Goal: Book appointment/travel/reservation

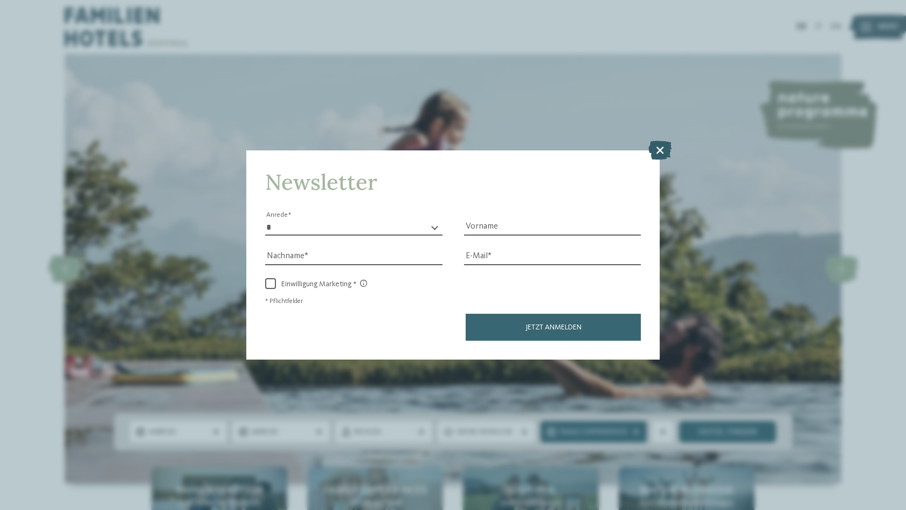
click at [659, 140] on icon at bounding box center [659, 149] width 23 height 19
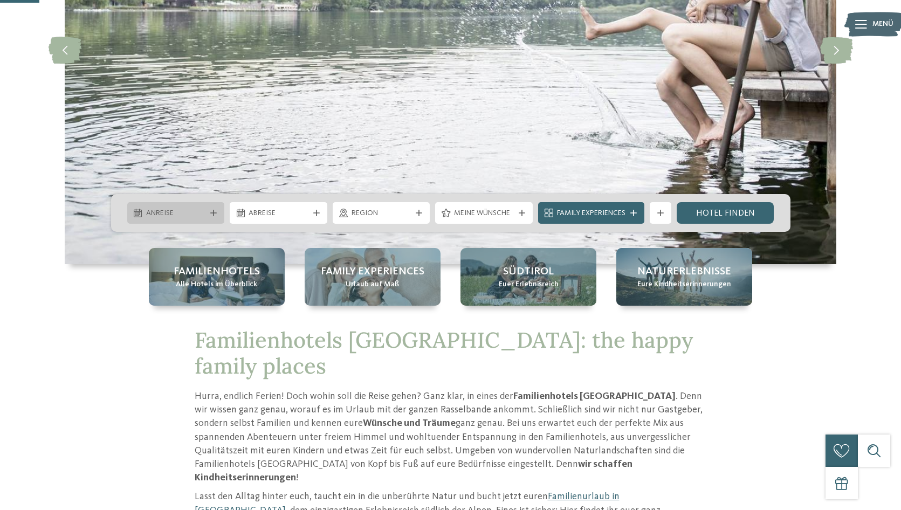
scroll to position [219, 0]
click at [212, 214] on icon at bounding box center [213, 212] width 6 height 6
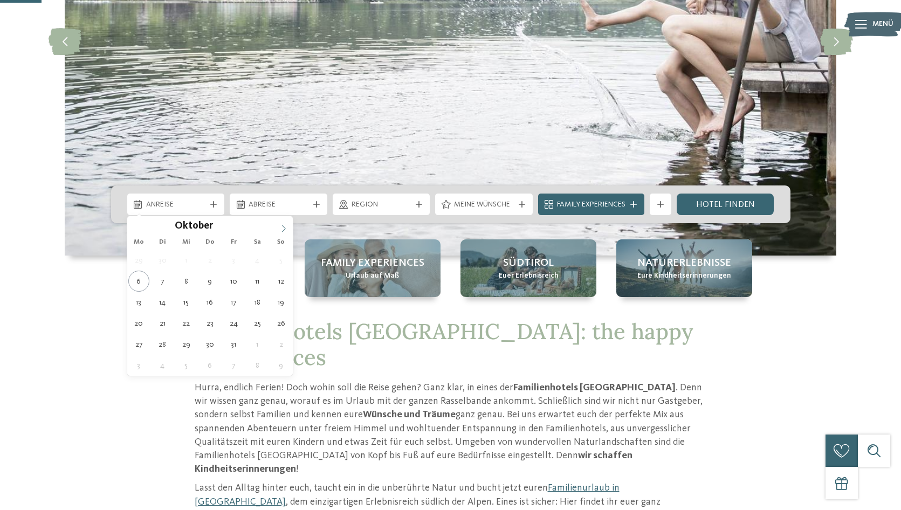
scroll to position [230, 0]
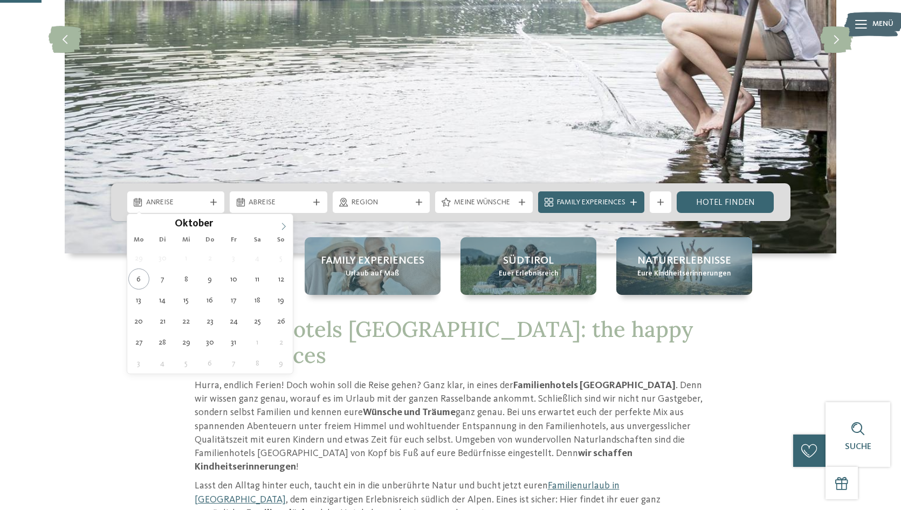
click at [280, 225] on icon at bounding box center [284, 227] width 8 height 8
click at [281, 225] on icon at bounding box center [284, 227] width 8 height 8
type input "****"
click at [281, 225] on icon at bounding box center [284, 227] width 8 height 8
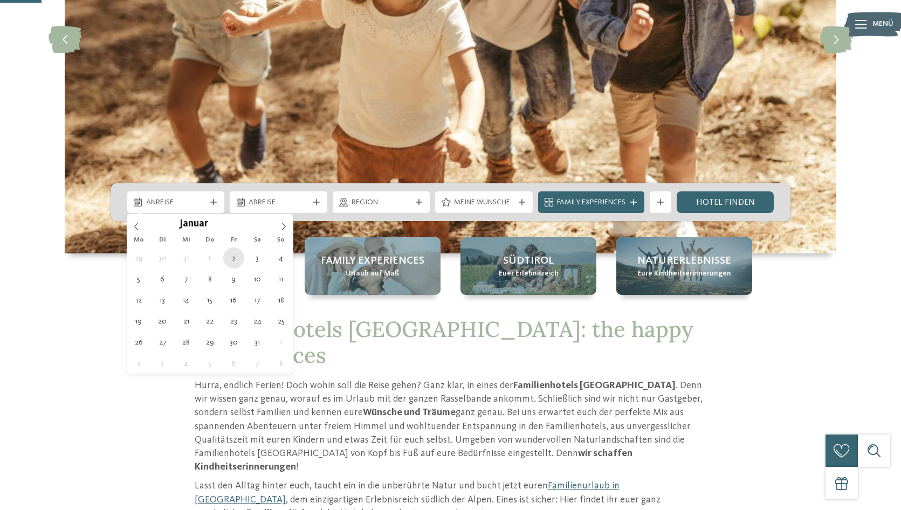
type div "[DATE]"
type input "****"
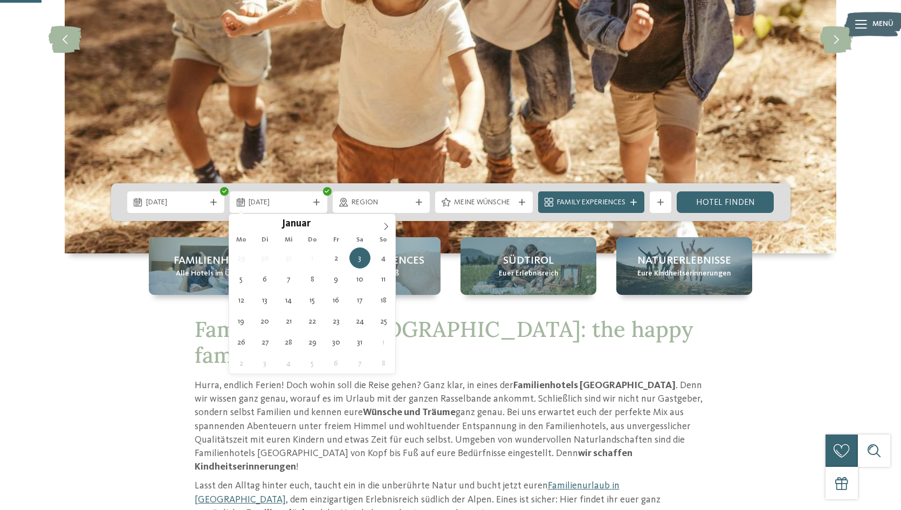
scroll to position [231, 0]
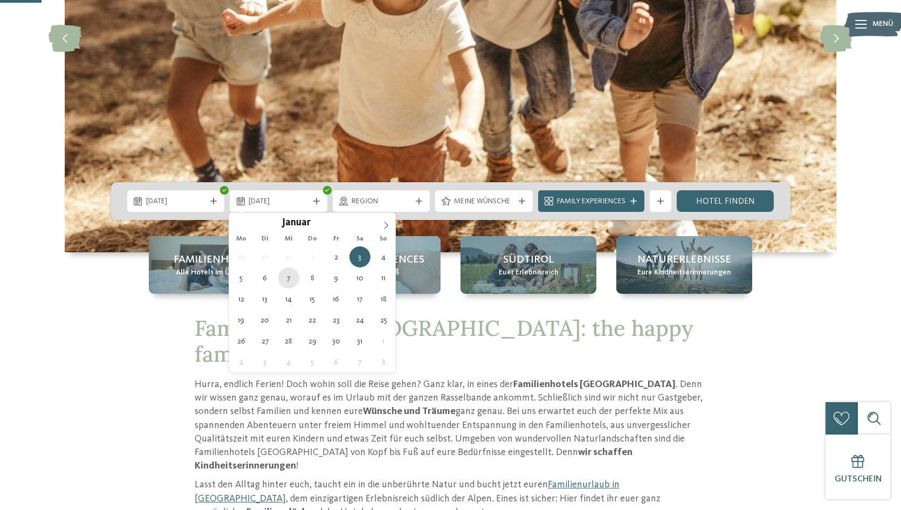
type div "[DATE]"
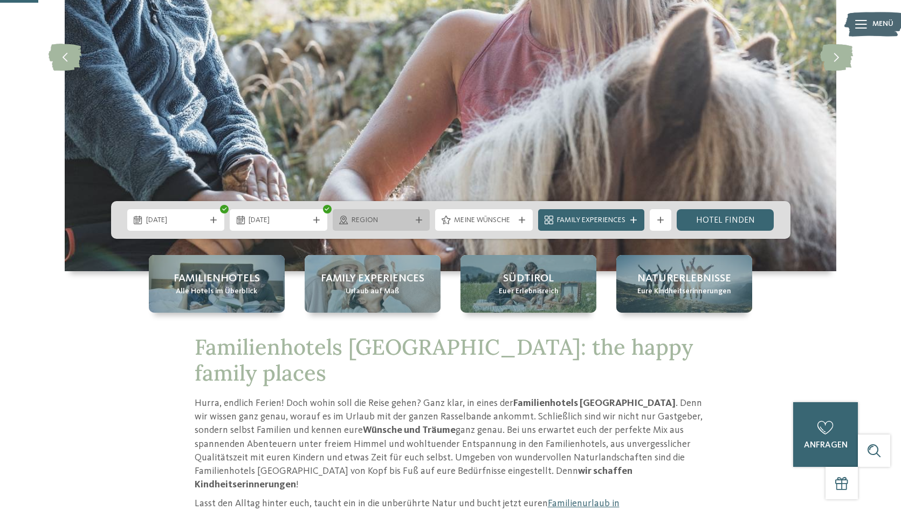
scroll to position [212, 1]
click at [420, 220] on icon at bounding box center [419, 219] width 6 height 6
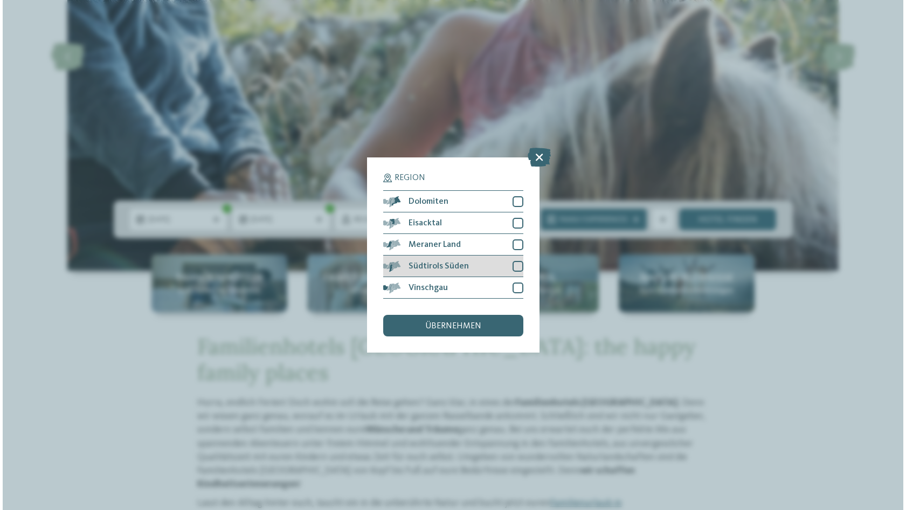
scroll to position [212, 0]
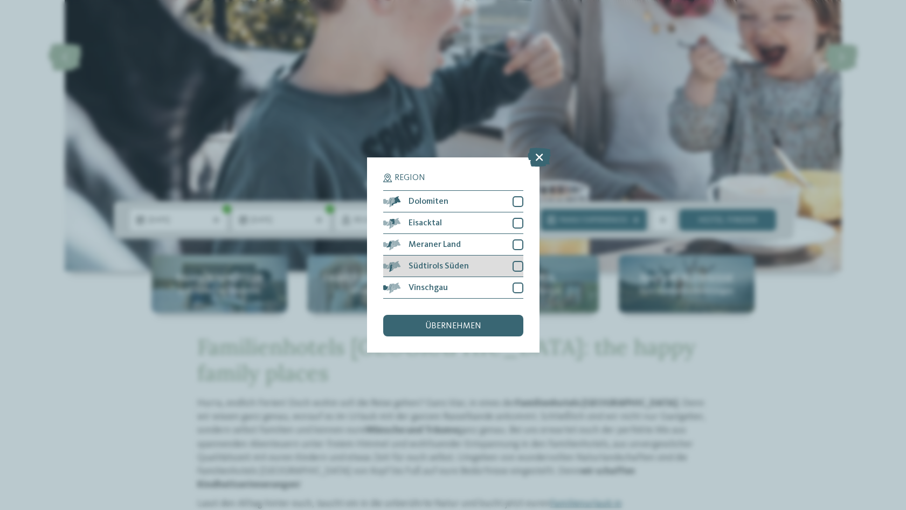
click at [517, 261] on div at bounding box center [518, 266] width 11 height 11
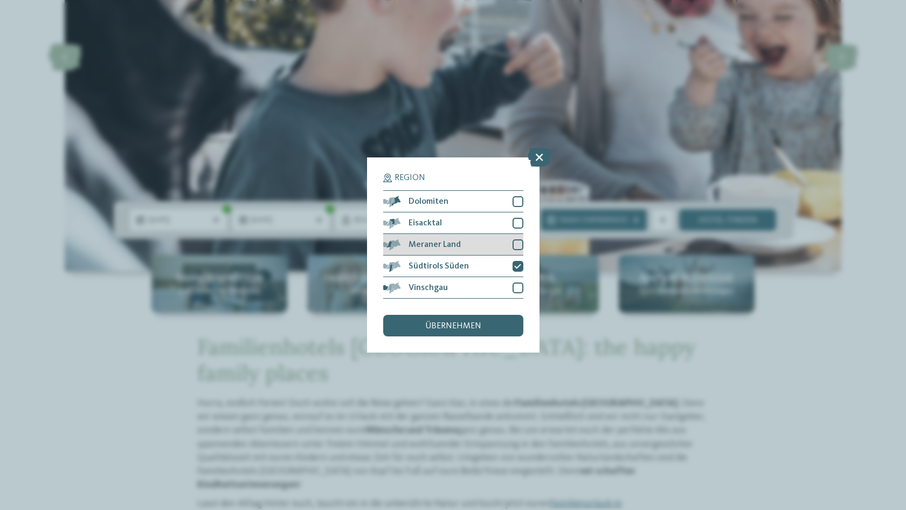
click at [519, 239] on div at bounding box center [518, 244] width 11 height 11
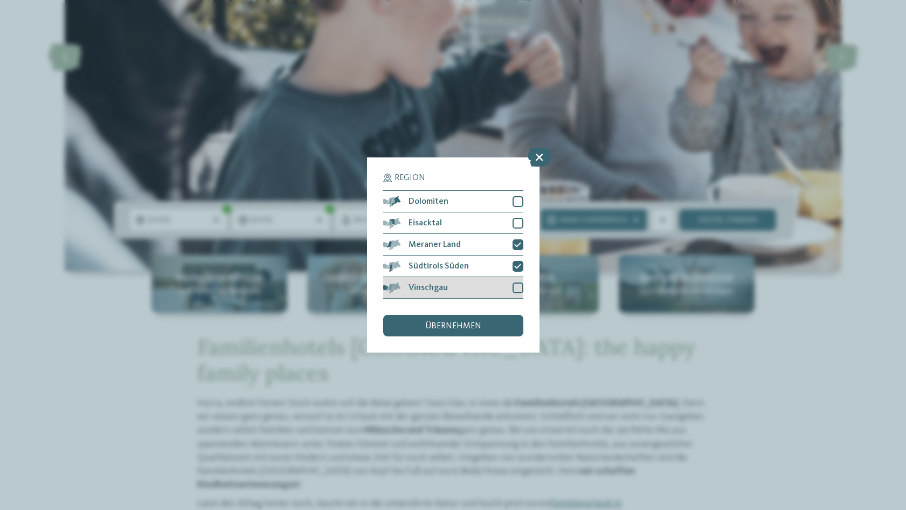
click at [518, 282] on div at bounding box center [518, 287] width 11 height 11
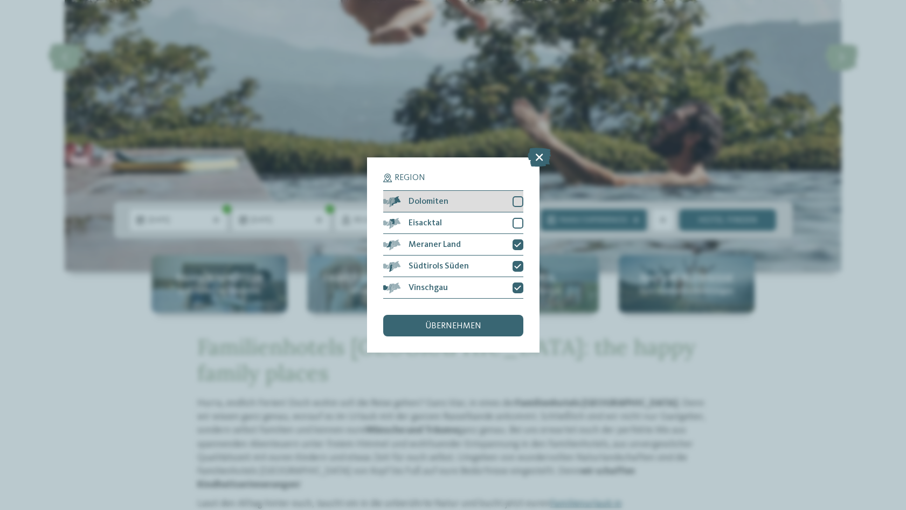
click at [518, 196] on div at bounding box center [518, 201] width 11 height 11
click at [517, 218] on div at bounding box center [518, 223] width 11 height 11
click at [490, 315] on div "übernehmen" at bounding box center [453, 326] width 140 height 22
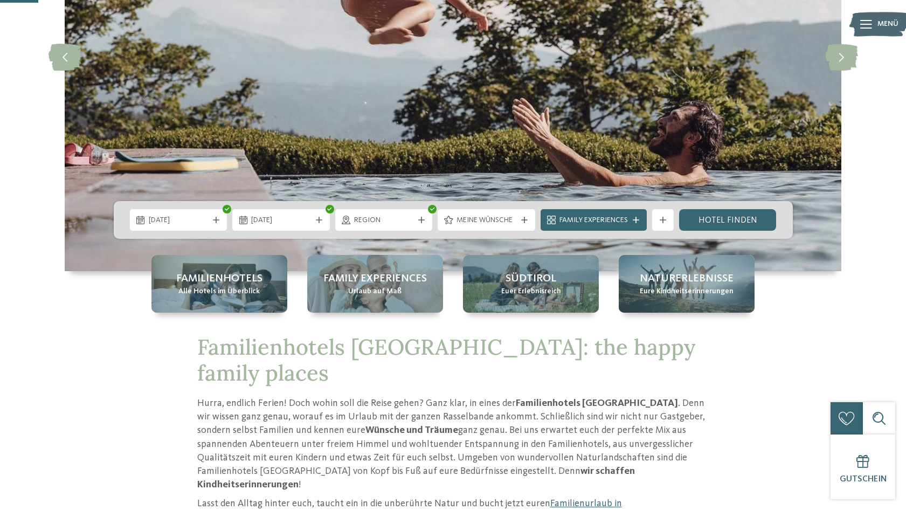
scroll to position [212, 0]
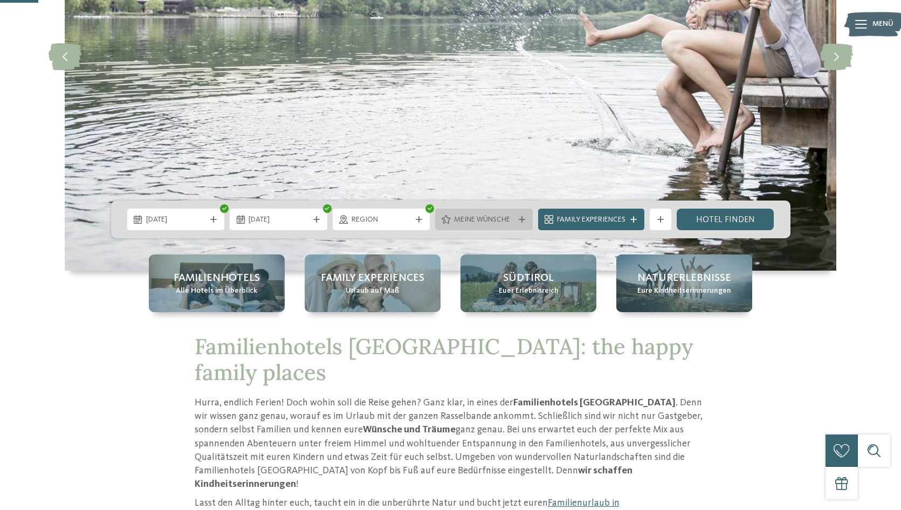
click at [523, 219] on icon at bounding box center [521, 219] width 6 height 6
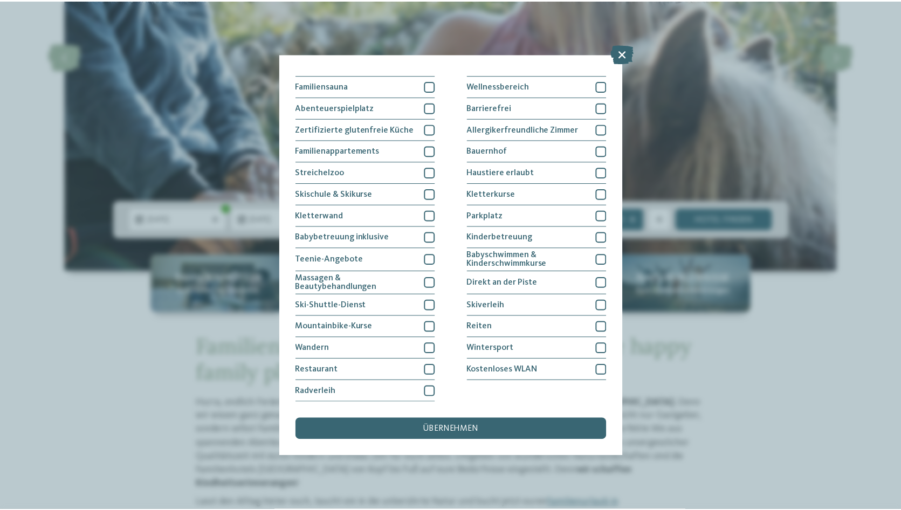
scroll to position [163, 0]
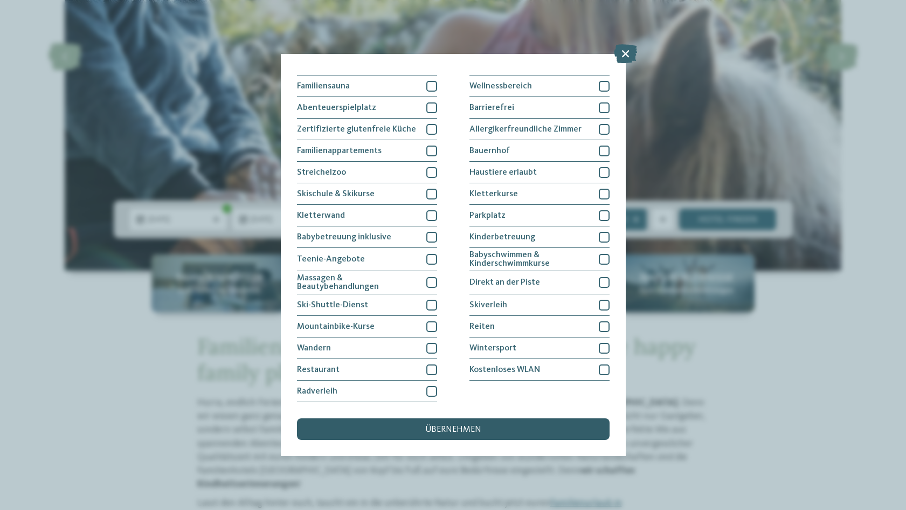
click at [478, 425] on span "übernehmen" at bounding box center [453, 429] width 56 height 9
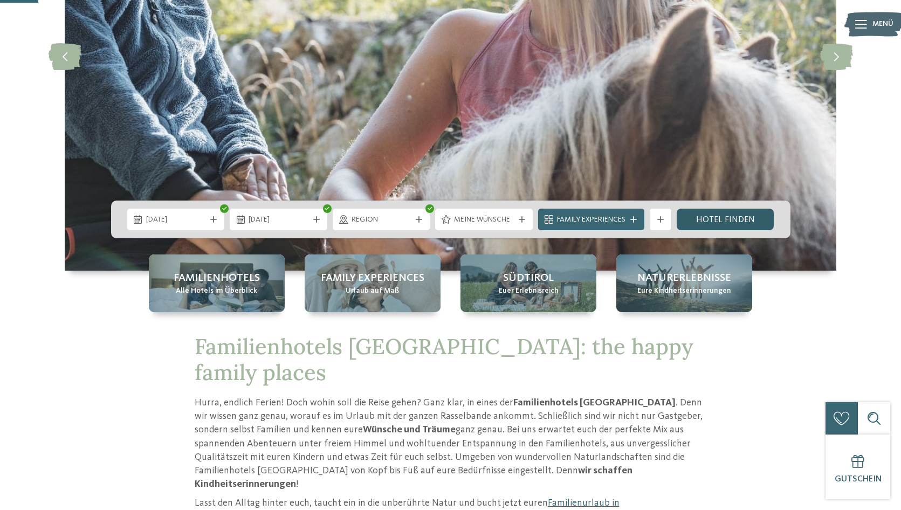
click at [725, 223] on link "Hotel finden" at bounding box center [725, 220] width 98 height 22
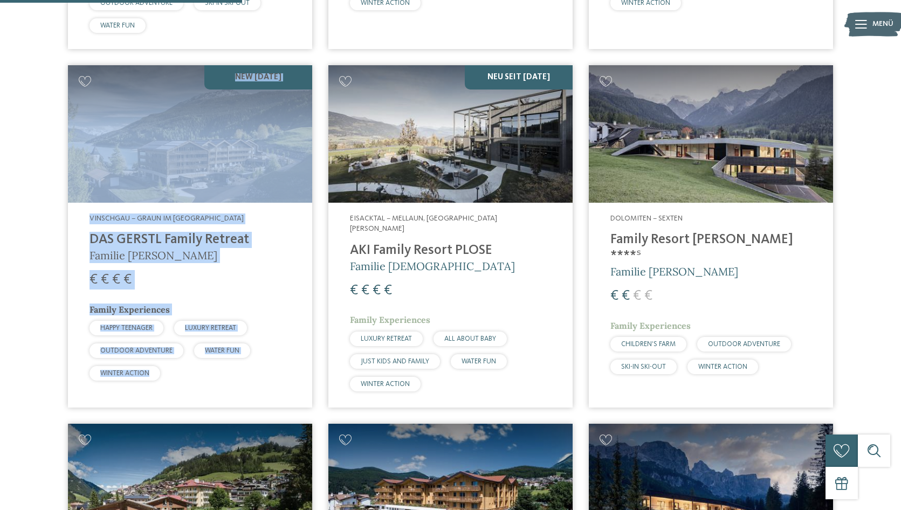
scroll to position [701, 0]
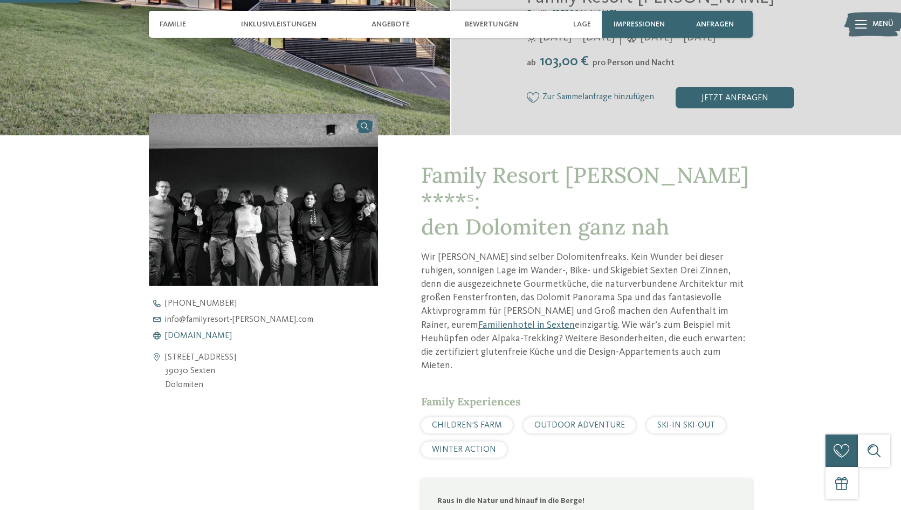
scroll to position [285, 0]
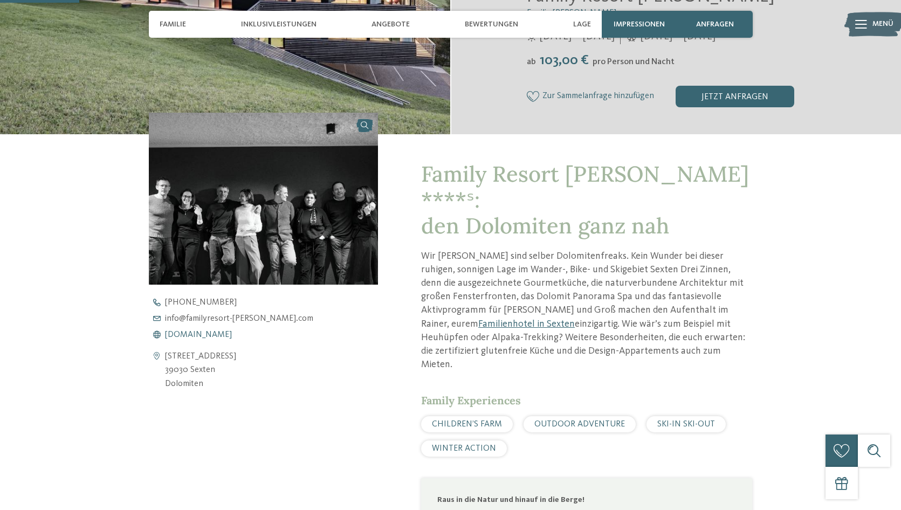
click at [222, 334] on span "www.familyresort-rainer.com" at bounding box center [198, 334] width 67 height 9
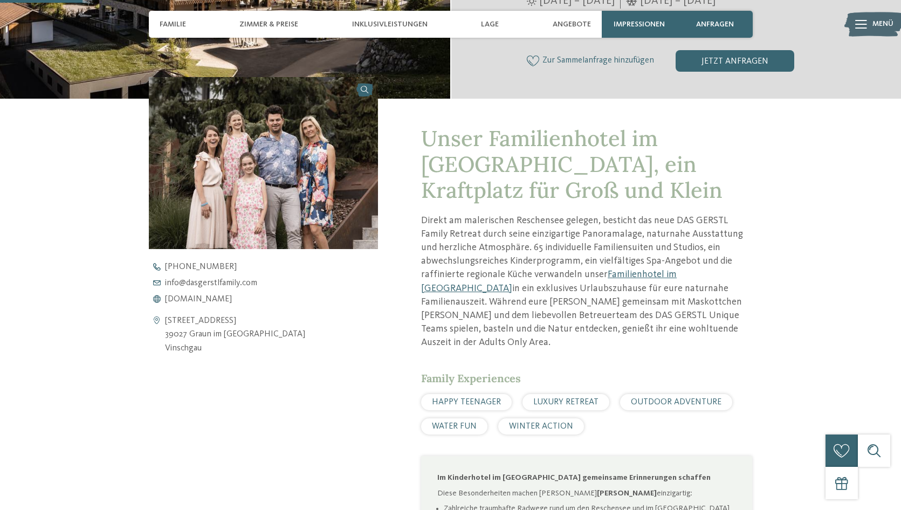
scroll to position [322, 0]
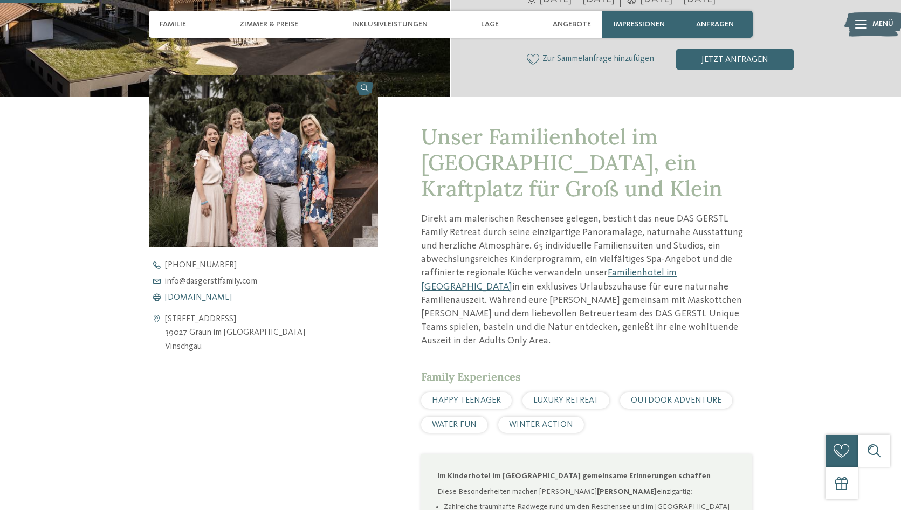
click at [203, 300] on span "www.dasgerstlfamily.com" at bounding box center [198, 297] width 67 height 9
